Goal: Task Accomplishment & Management: Manage account settings

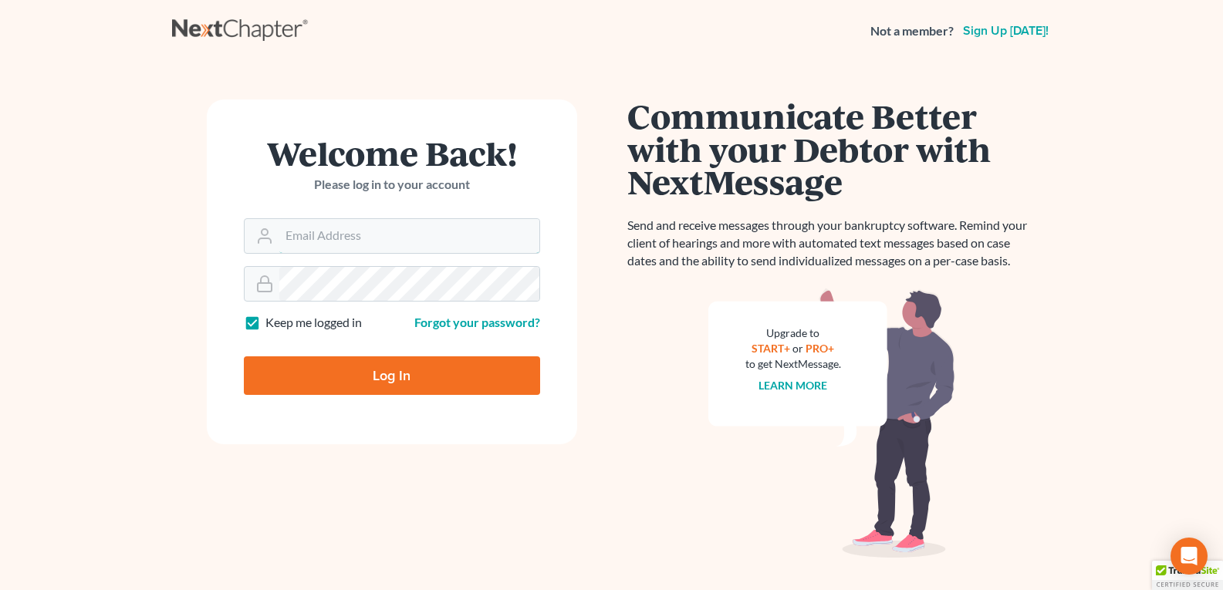
type input "[EMAIL_ADDRESS][DOMAIN_NAME]"
click at [369, 383] on input "Log In" at bounding box center [392, 375] width 296 height 39
type input "Thinking..."
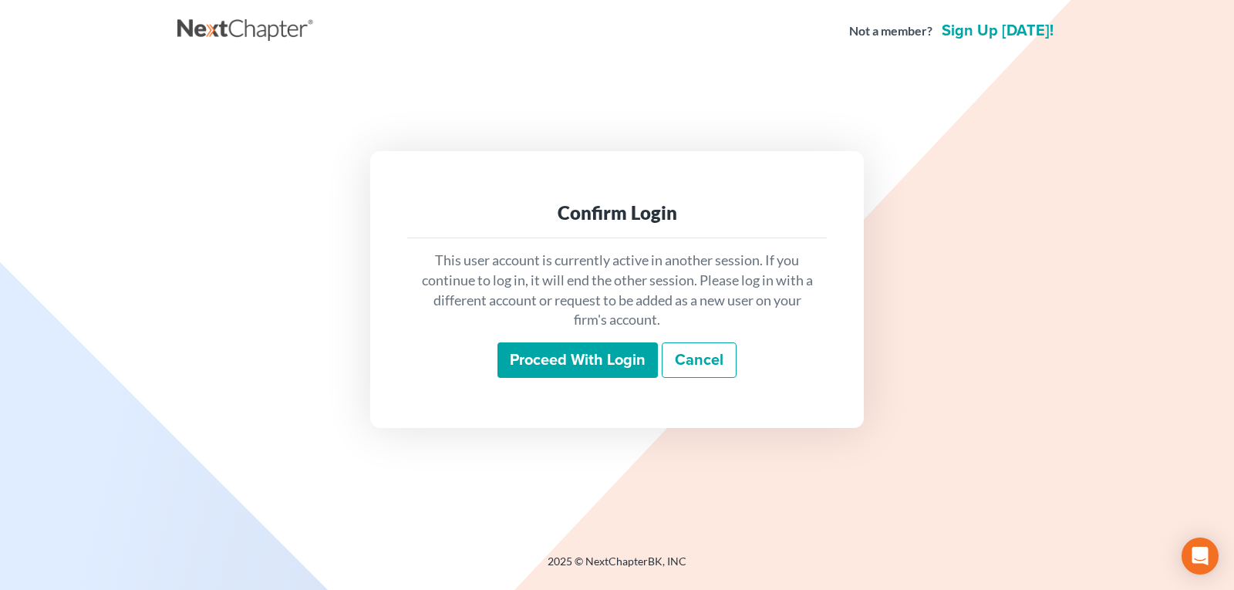
drag, startPoint x: 587, startPoint y: 342, endPoint x: 588, endPoint y: 353, distance: 10.8
click at [588, 344] on div "This user account is currently active in another session. If you continue to lo…" at bounding box center [617, 314] width 420 height 152
click at [588, 370] on input "Proceed with login" at bounding box center [578, 360] width 160 height 35
